Goal: Task Accomplishment & Management: Complete application form

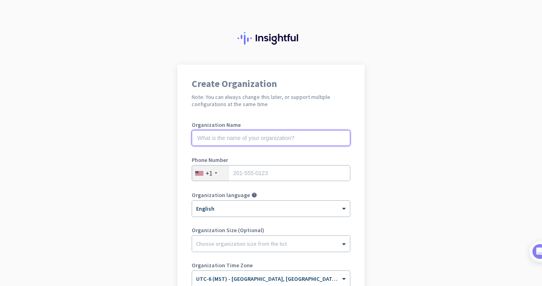
click at [297, 139] on input "text" at bounding box center [271, 138] width 159 height 16
type input "Mercor"
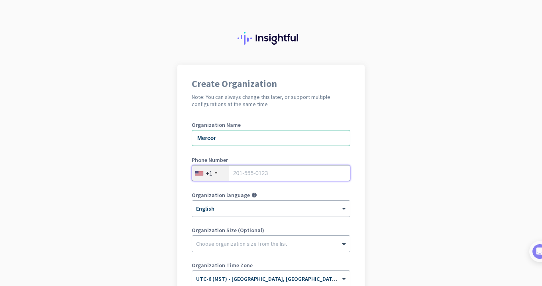
click at [301, 177] on input "tel" at bounding box center [271, 173] width 159 height 16
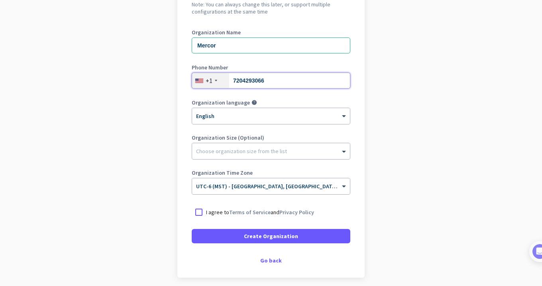
scroll to position [101, 0]
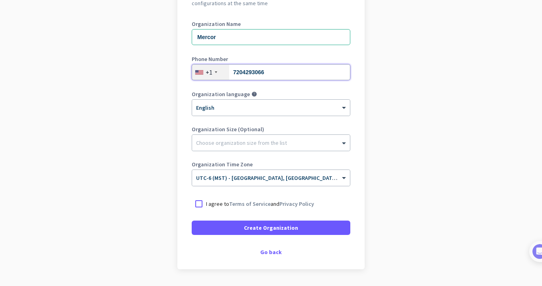
type input "7204293066"
click at [326, 144] on div at bounding box center [271, 141] width 158 height 8
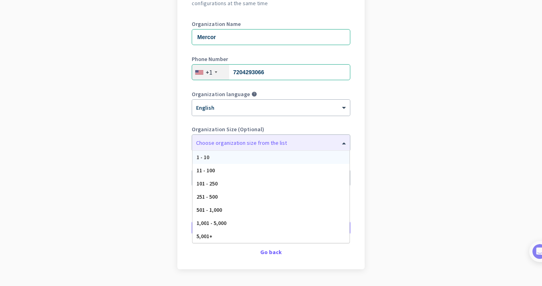
click at [424, 122] on app-onboarding-organization "Create Organization Note: You can always change this later, or support multiple…" at bounding box center [271, 136] width 542 height 345
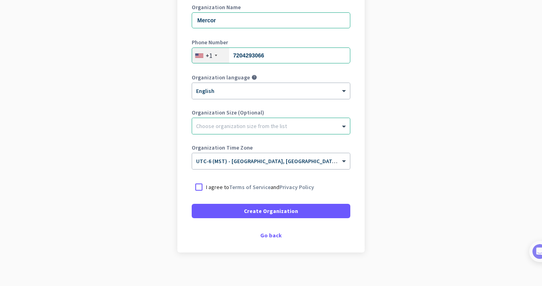
scroll to position [121, 0]
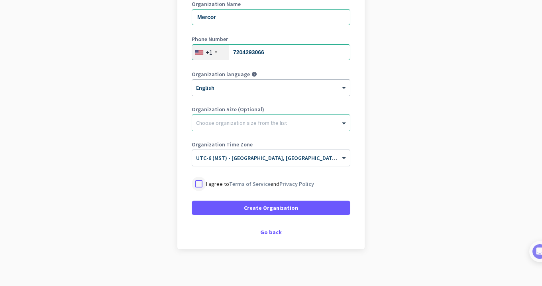
click at [196, 185] on div at bounding box center [199, 184] width 14 height 14
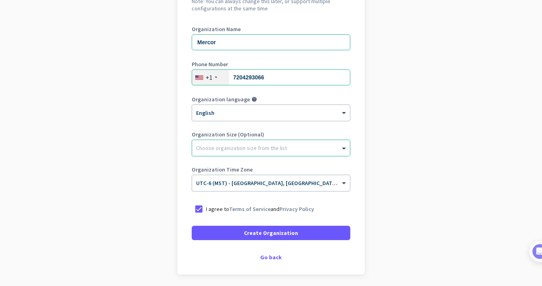
scroll to position [124, 0]
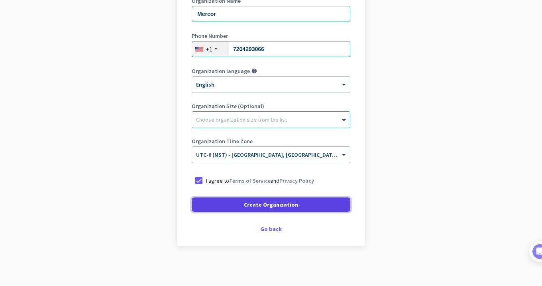
click at [292, 208] on span "Create Organization" at bounding box center [271, 204] width 54 height 8
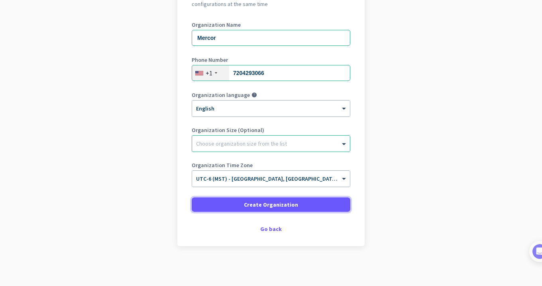
scroll to position [100, 0]
